Goal: Task Accomplishment & Management: Manage account settings

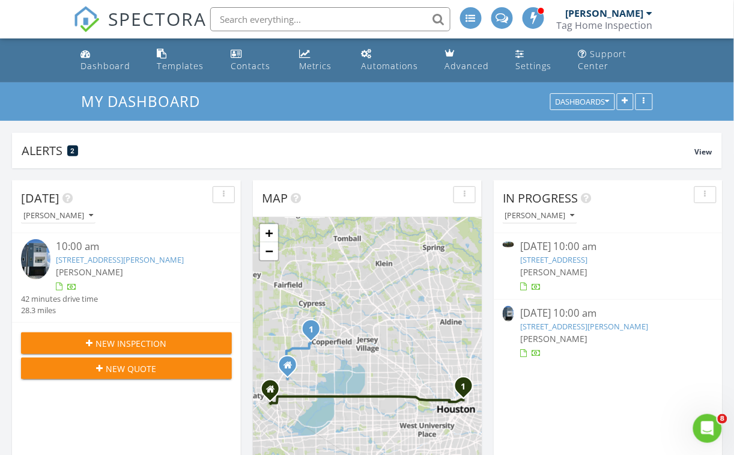
click at [74, 257] on link "[STREET_ADDRESS][PERSON_NAME]" at bounding box center [120, 259] width 128 height 11
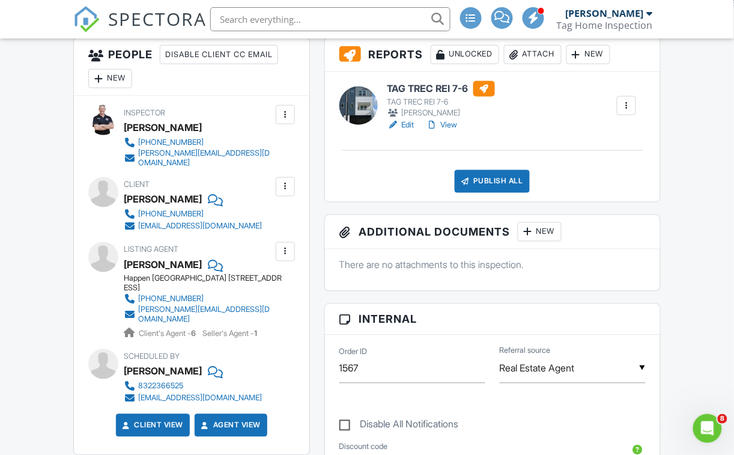
click at [408, 123] on link "Edit" at bounding box center [400, 125] width 27 height 12
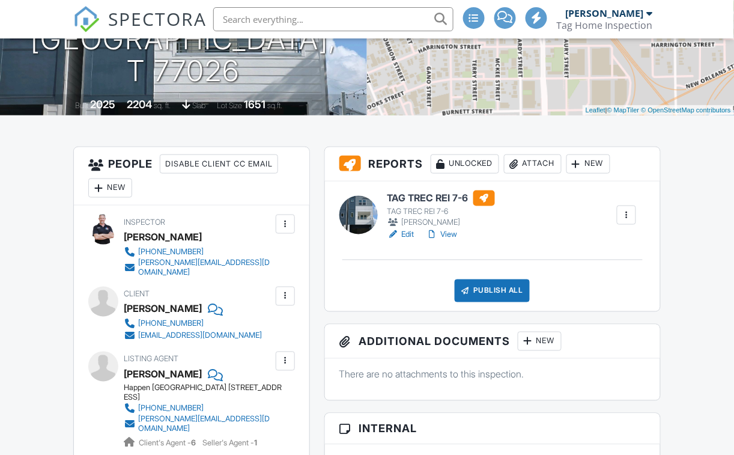
click at [451, 234] on link "View" at bounding box center [442, 234] width 31 height 12
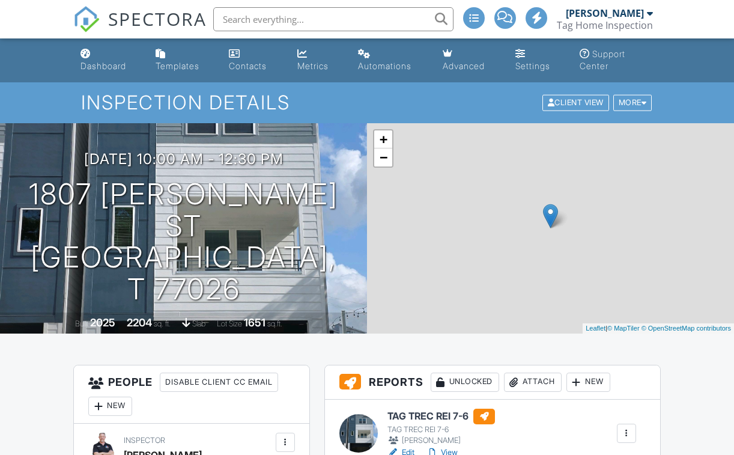
scroll to position [54, 0]
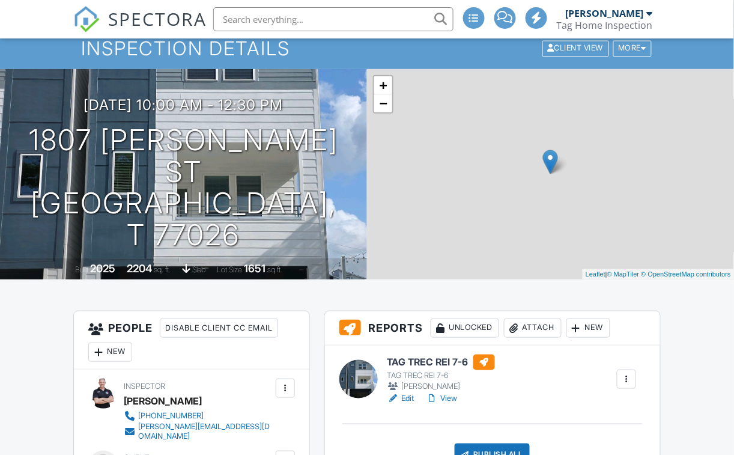
click at [449, 396] on link "View" at bounding box center [442, 398] width 31 height 12
